Goal: Navigation & Orientation: Find specific page/section

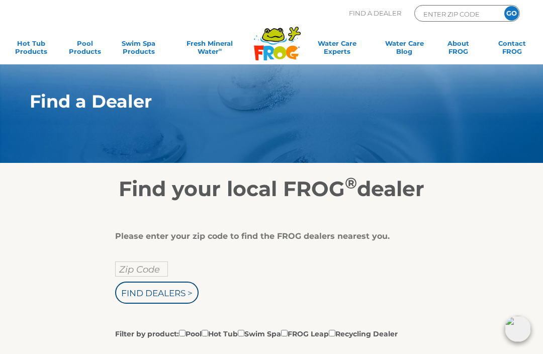
click at [175, 297] on input "Find Dealers >" at bounding box center [157, 293] width 84 height 22
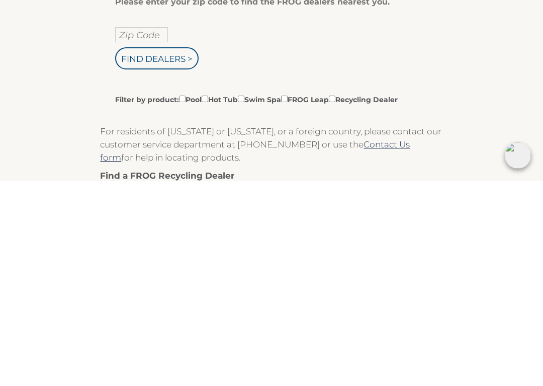
scroll to position [30, 0]
type input "28791"
click at [176, 252] on input "Find Dealers >" at bounding box center [157, 263] width 84 height 22
click at [152, 231] on input "Zip Code" at bounding box center [141, 238] width 53 height 15
type input "Zip Code"
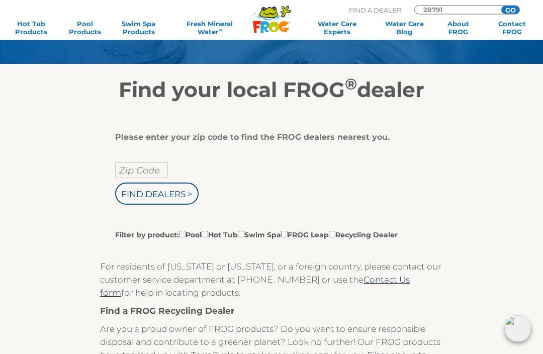
scroll to position [99, 0]
click at [144, 168] on input "text" at bounding box center [141, 169] width 53 height 15
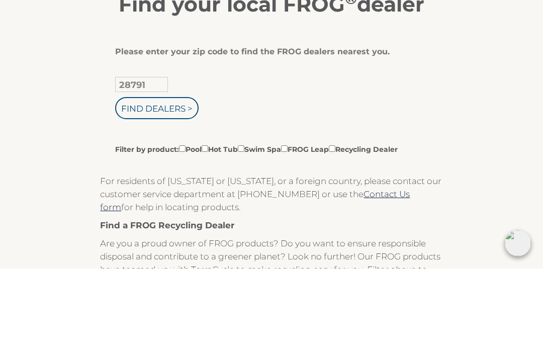
type input "28791"
click at [176, 183] on input "Find Dealers >" at bounding box center [157, 194] width 84 height 22
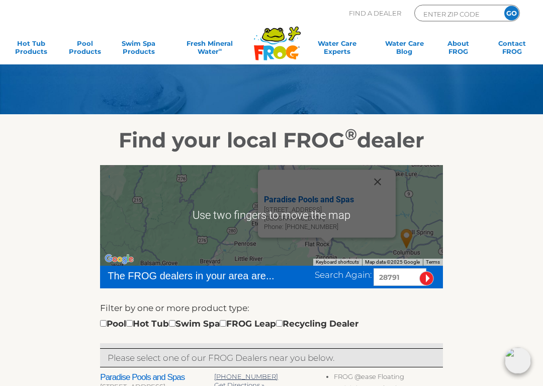
scroll to position [49, 0]
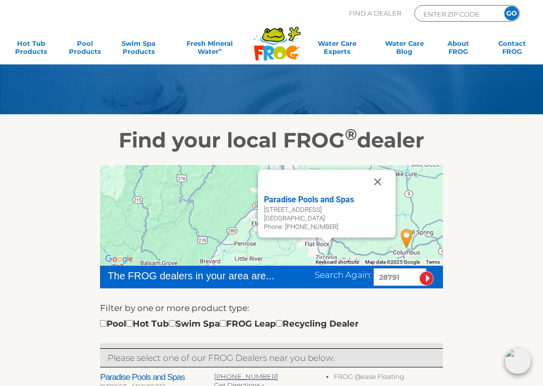
click at [279, 206] on div "Paradise Pools and Spas" at bounding box center [327, 200] width 126 height 12
click at [283, 200] on div "Paradise Pools and Spas" at bounding box center [327, 200] width 126 height 12
click at [133, 324] on input "checkbox" at bounding box center [129, 323] width 7 height 7
checkbox input "true"
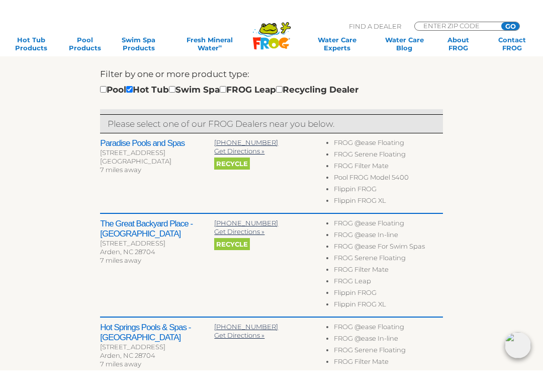
scroll to position [297, 0]
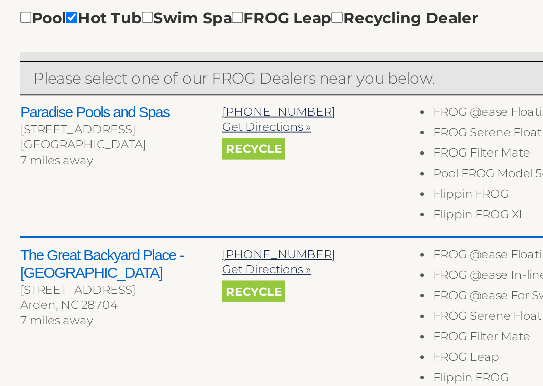
click at [214, 132] on span "Get Directions »" at bounding box center [239, 136] width 50 height 8
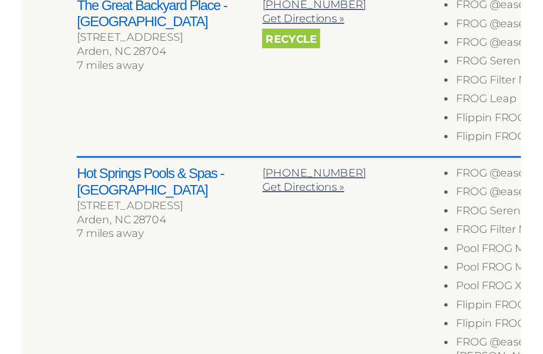
scroll to position [336, 0]
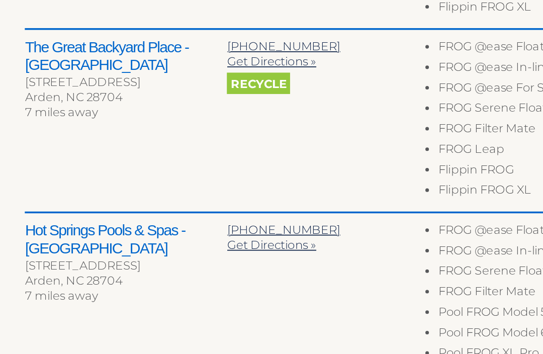
click at [214, 278] on span "Get Directions »" at bounding box center [239, 282] width 50 height 8
